Goal: Task Accomplishment & Management: Use online tool/utility

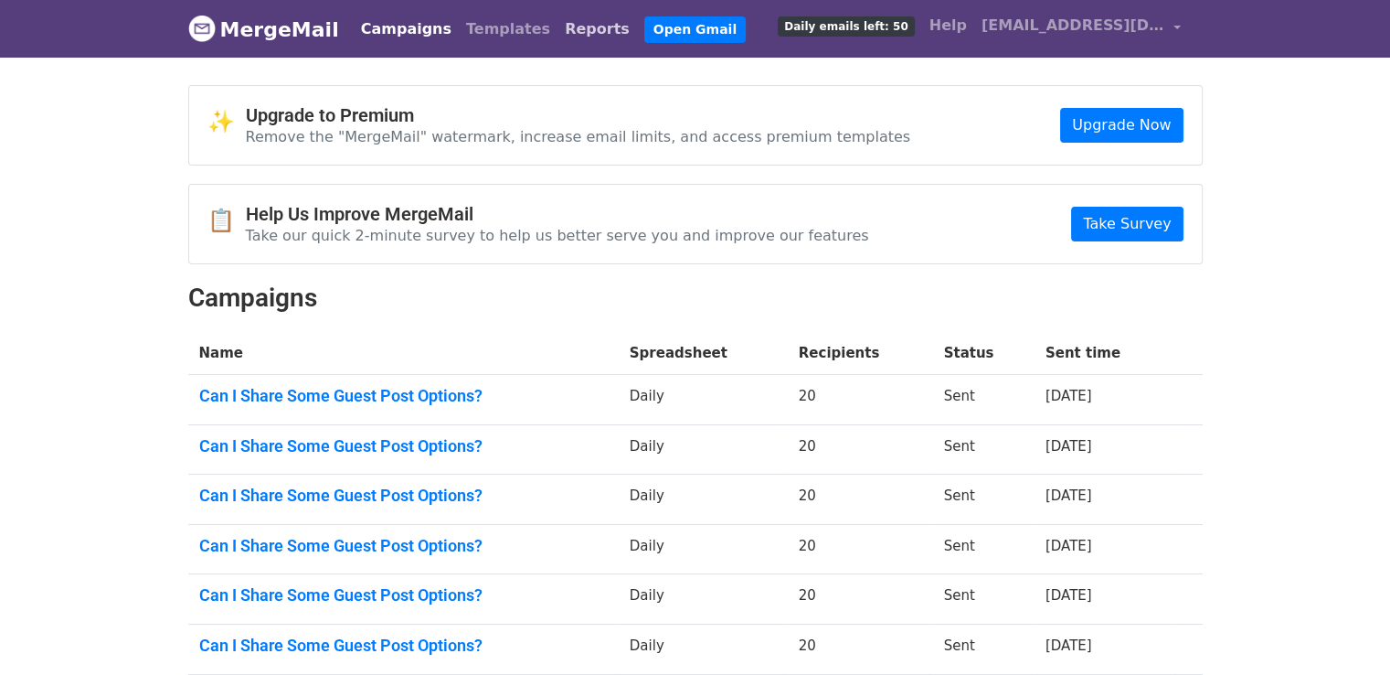
click at [558, 28] on link "Reports" at bounding box center [598, 29] width 80 height 37
click at [558, 36] on link "Reports" at bounding box center [598, 29] width 80 height 37
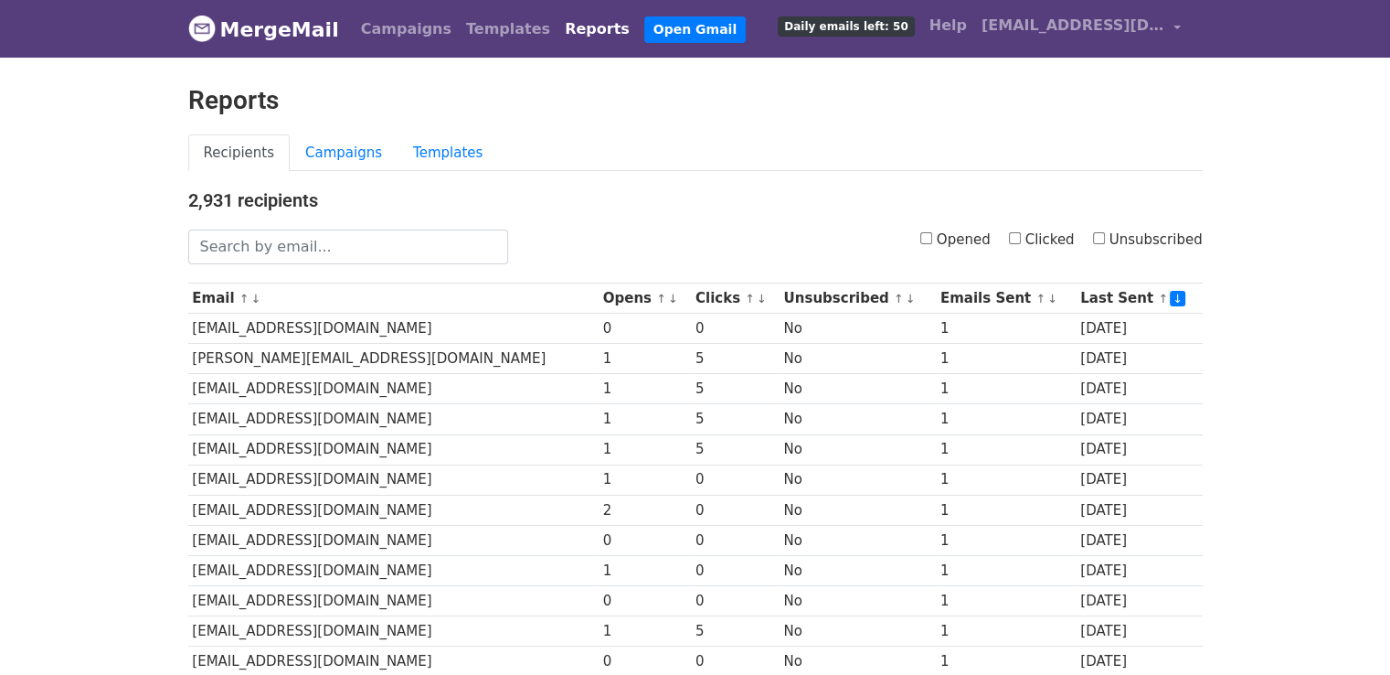
click at [932, 235] on input "Opened" at bounding box center [927, 238] width 12 height 12
checkbox input "true"
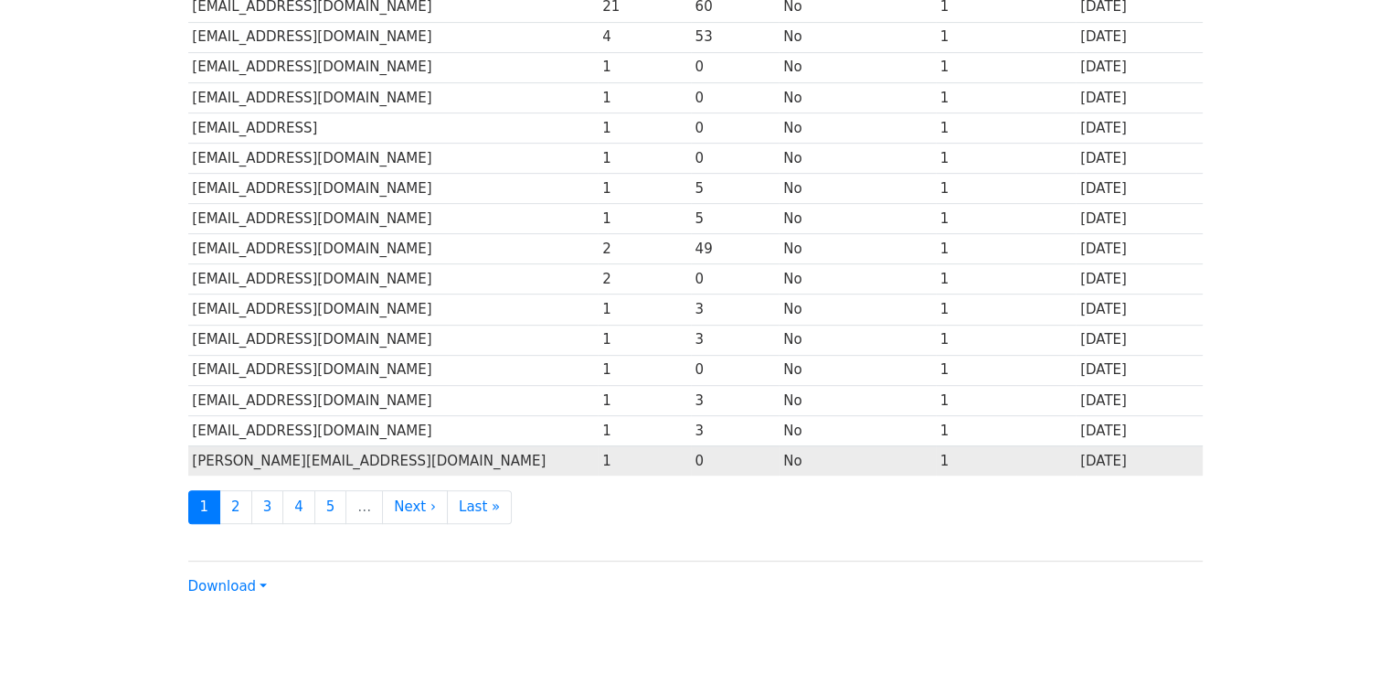
scroll to position [807, 0]
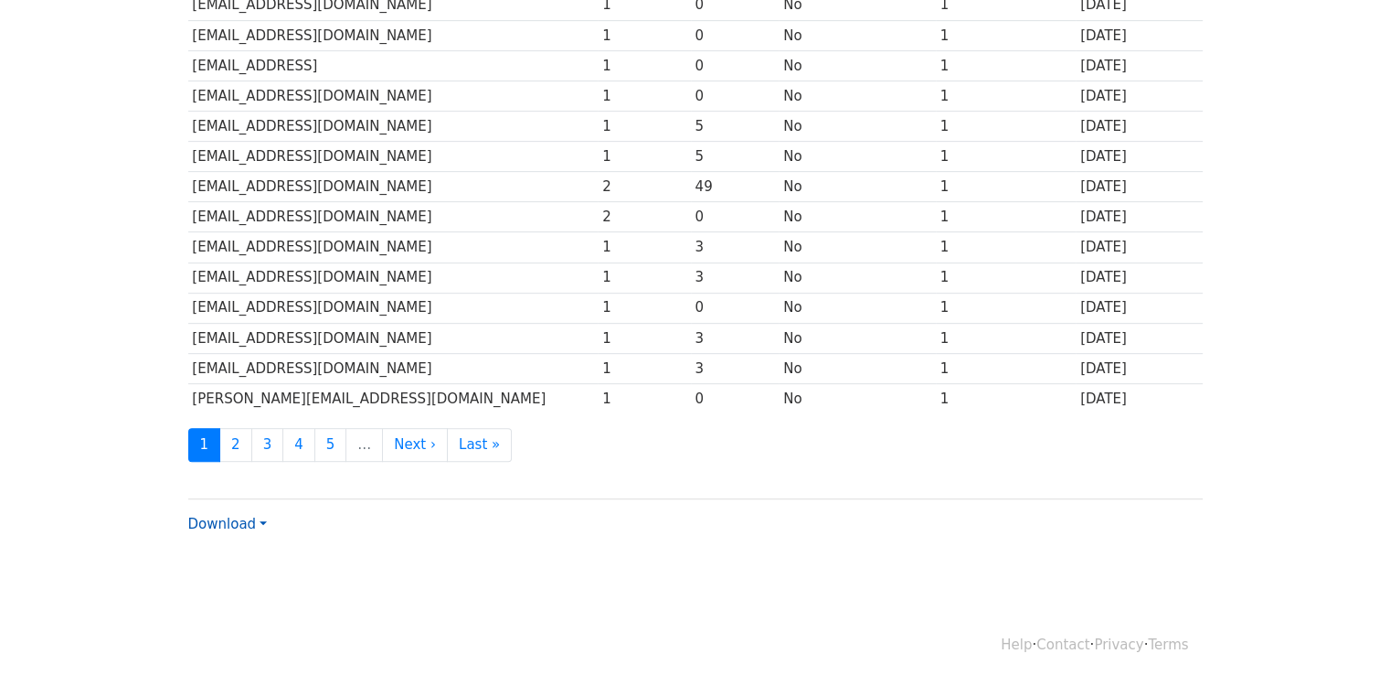
click at [260, 516] on link "Download" at bounding box center [227, 524] width 79 height 16
click at [265, 586] on link "Excel" at bounding box center [261, 587] width 144 height 29
